Goal: Task Accomplishment & Management: Use online tool/utility

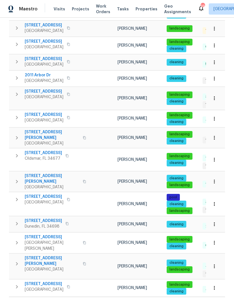
scroll to position [124, 0]
click at [17, 198] on icon "button" at bounding box center [17, 199] width 2 height 3
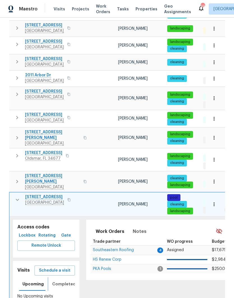
click at [55, 277] on button "Completed" at bounding box center [64, 283] width 30 height 13
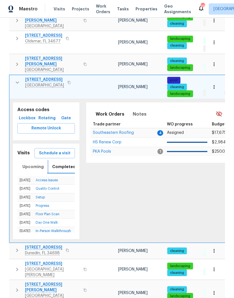
scroll to position [242, 0]
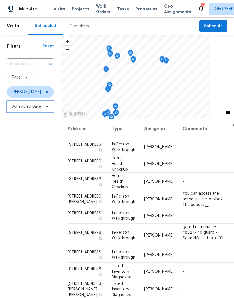
click at [25, 108] on span "Scheduled Date" at bounding box center [26, 107] width 29 height 6
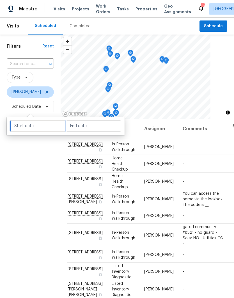
click at [33, 125] on input "text" at bounding box center [37, 125] width 55 height 11
select select "9"
select select "2025"
select select "10"
select select "2025"
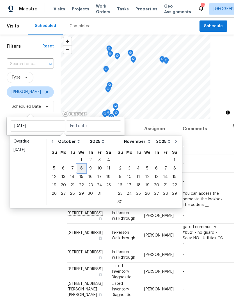
click at [79, 168] on div "8" at bounding box center [81, 168] width 9 height 8
type input "Wed, Oct 08"
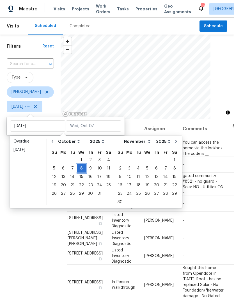
click at [79, 168] on div "8" at bounding box center [81, 168] width 9 height 8
type input "Wed, Oct 08"
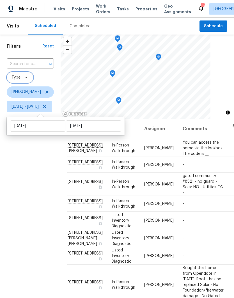
click at [21, 77] on span "Type" at bounding box center [20, 77] width 27 height 11
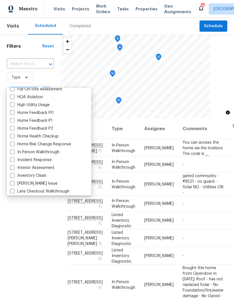
scroll to position [165, 0]
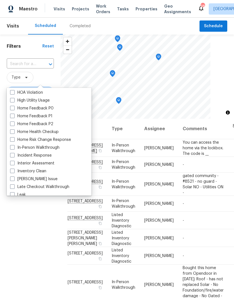
click at [25, 148] on label "In-Person Walkthrough" at bounding box center [34, 148] width 49 height 6
click at [14, 148] on input "In-Person Walkthrough" at bounding box center [12, 147] width 4 height 4
checkbox input "true"
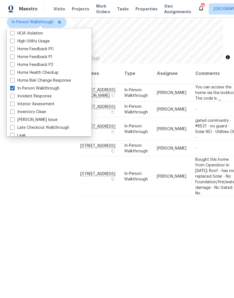
scroll to position [54, 0]
